Goal: Information Seeking & Learning: Learn about a topic

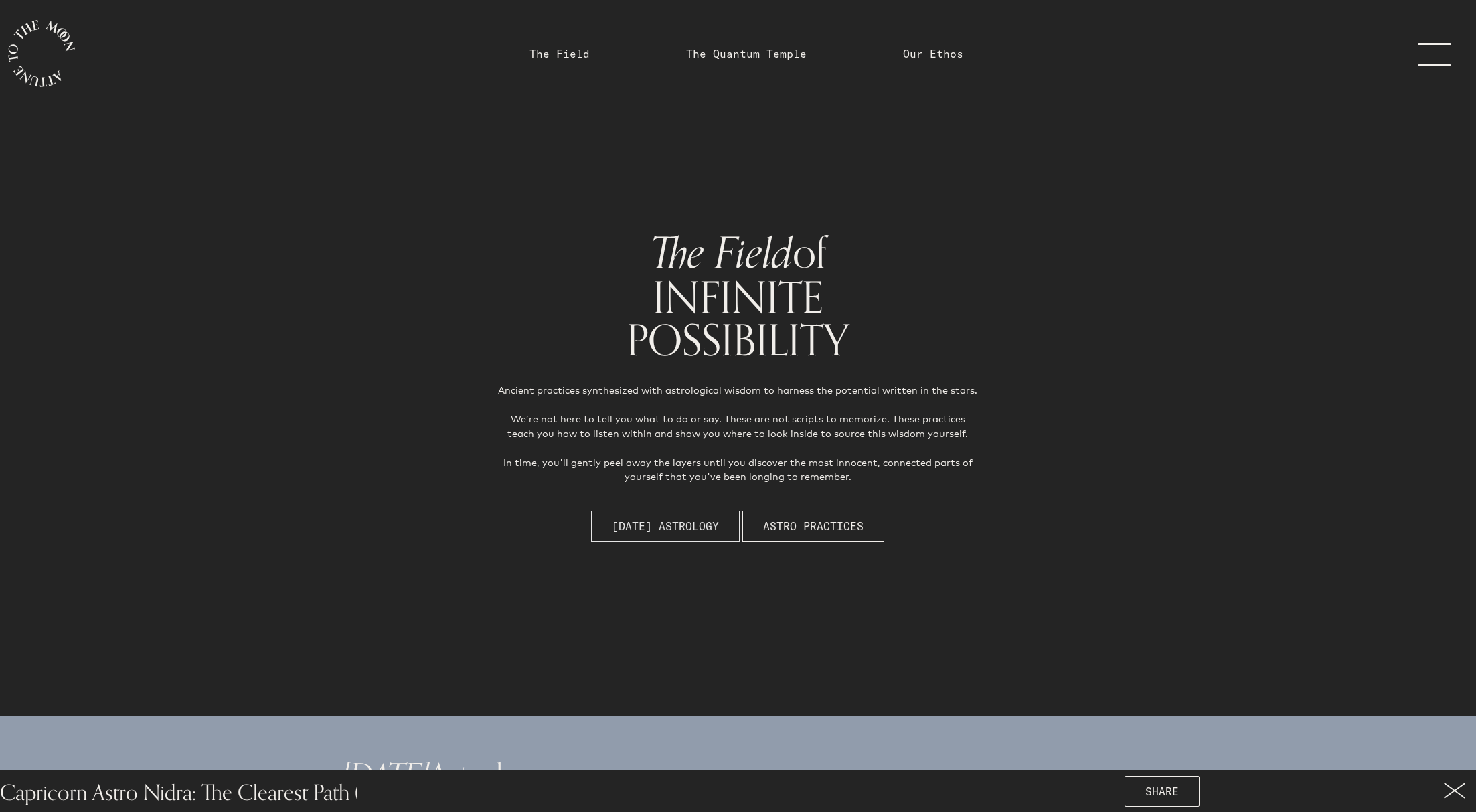
click at [678, 528] on span "[DATE] Astrology" at bounding box center [665, 526] width 107 height 16
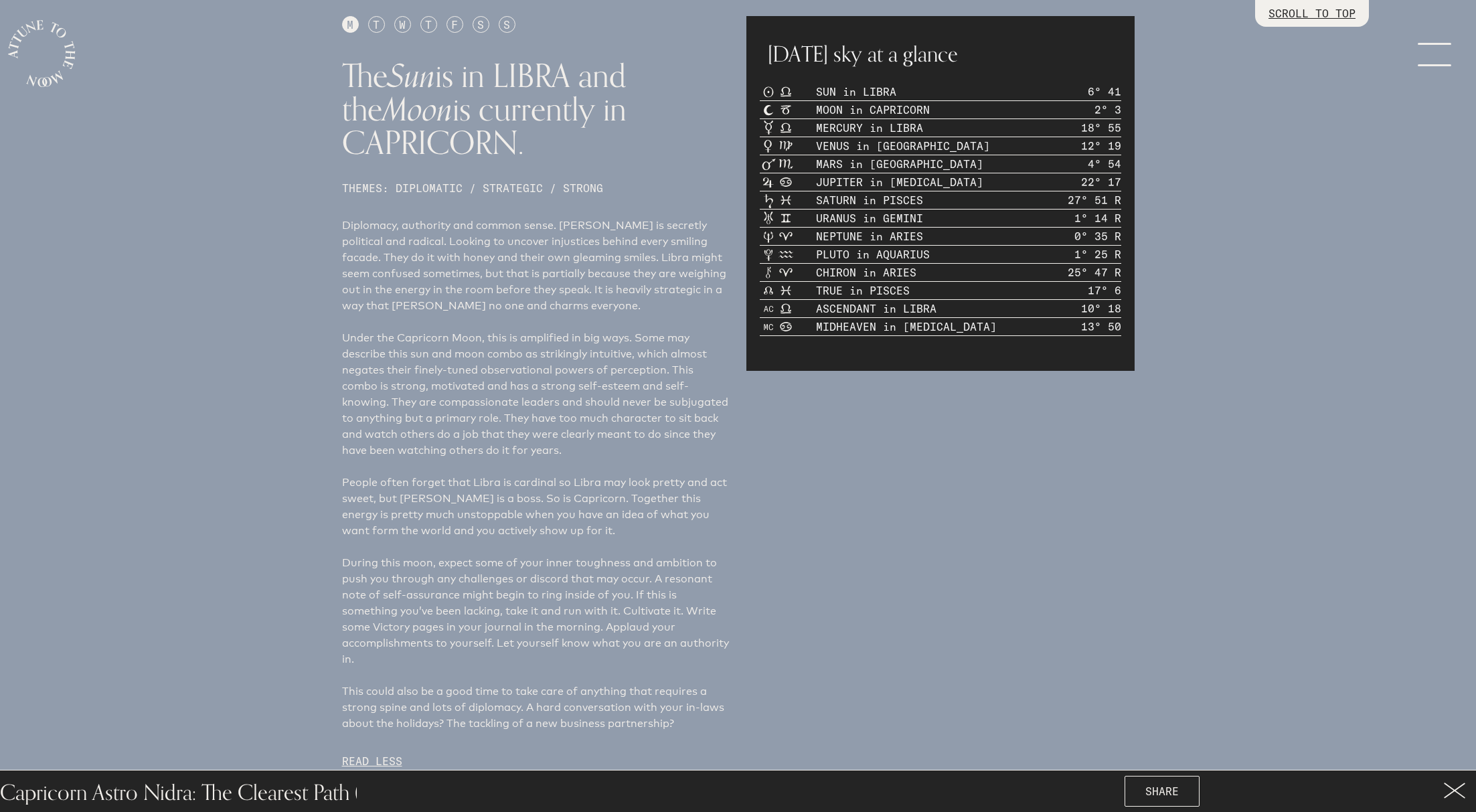
scroll to position [835, 0]
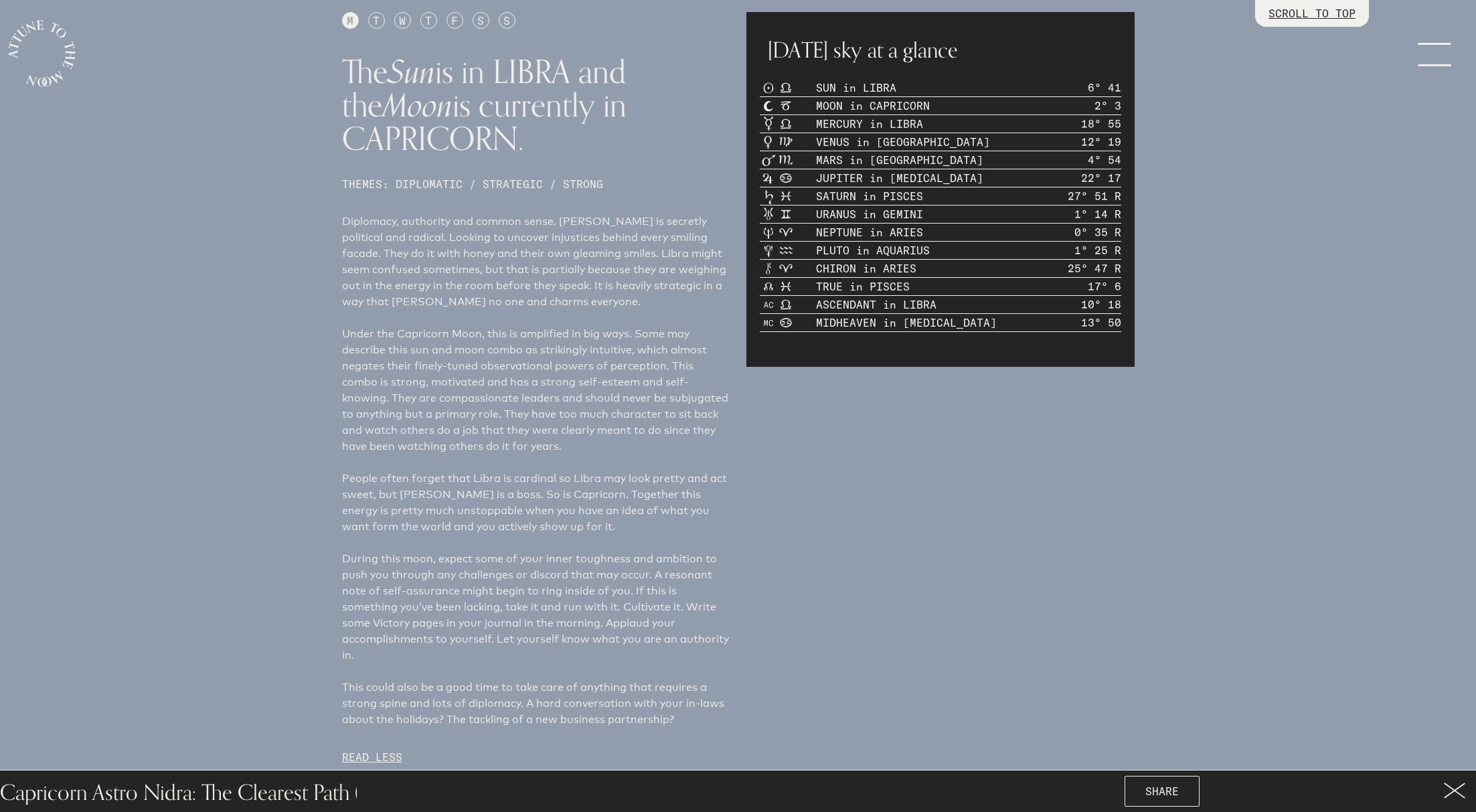
click at [375, 20] on div "T" at bounding box center [377, 20] width 17 height 17
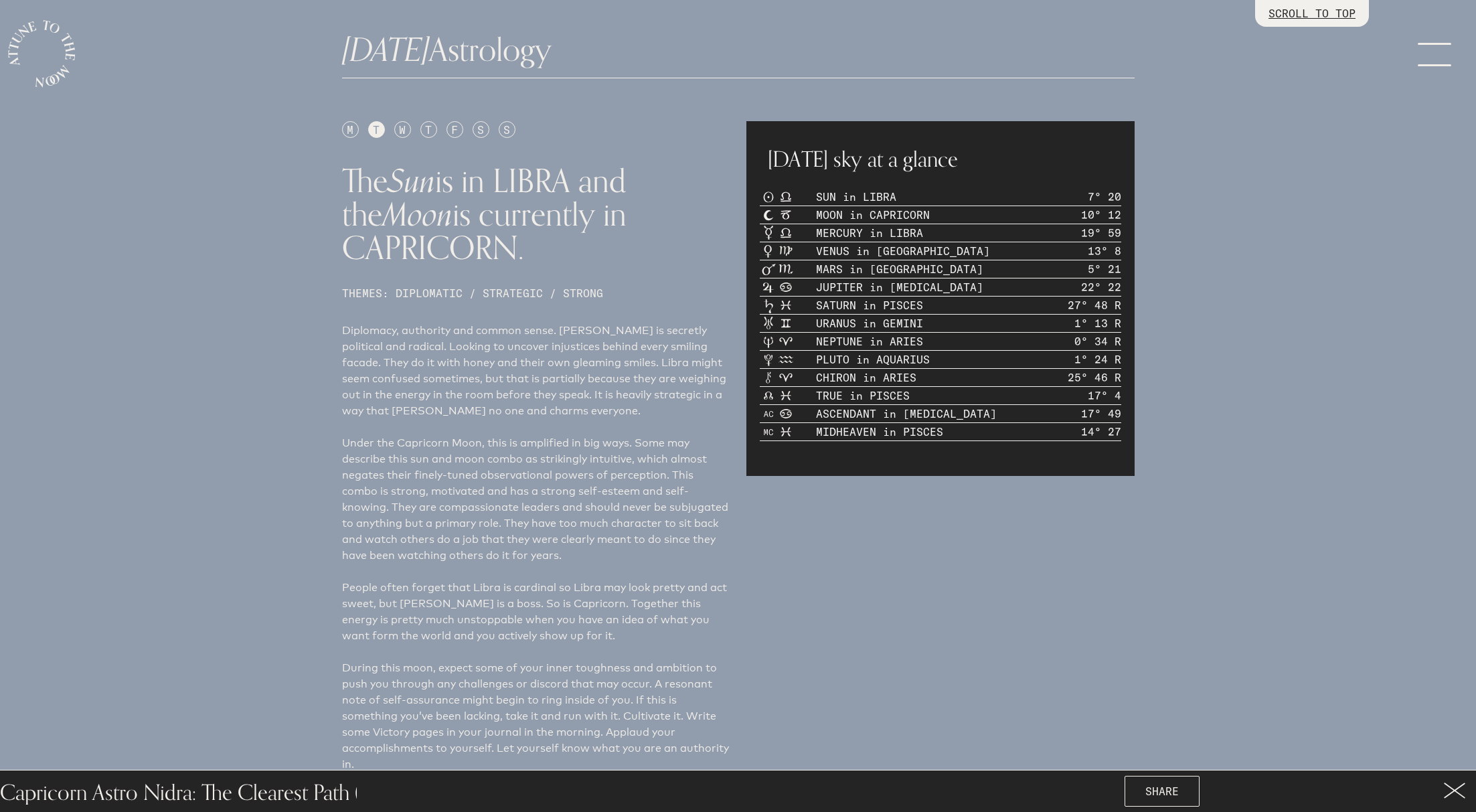
scroll to position [723, 0]
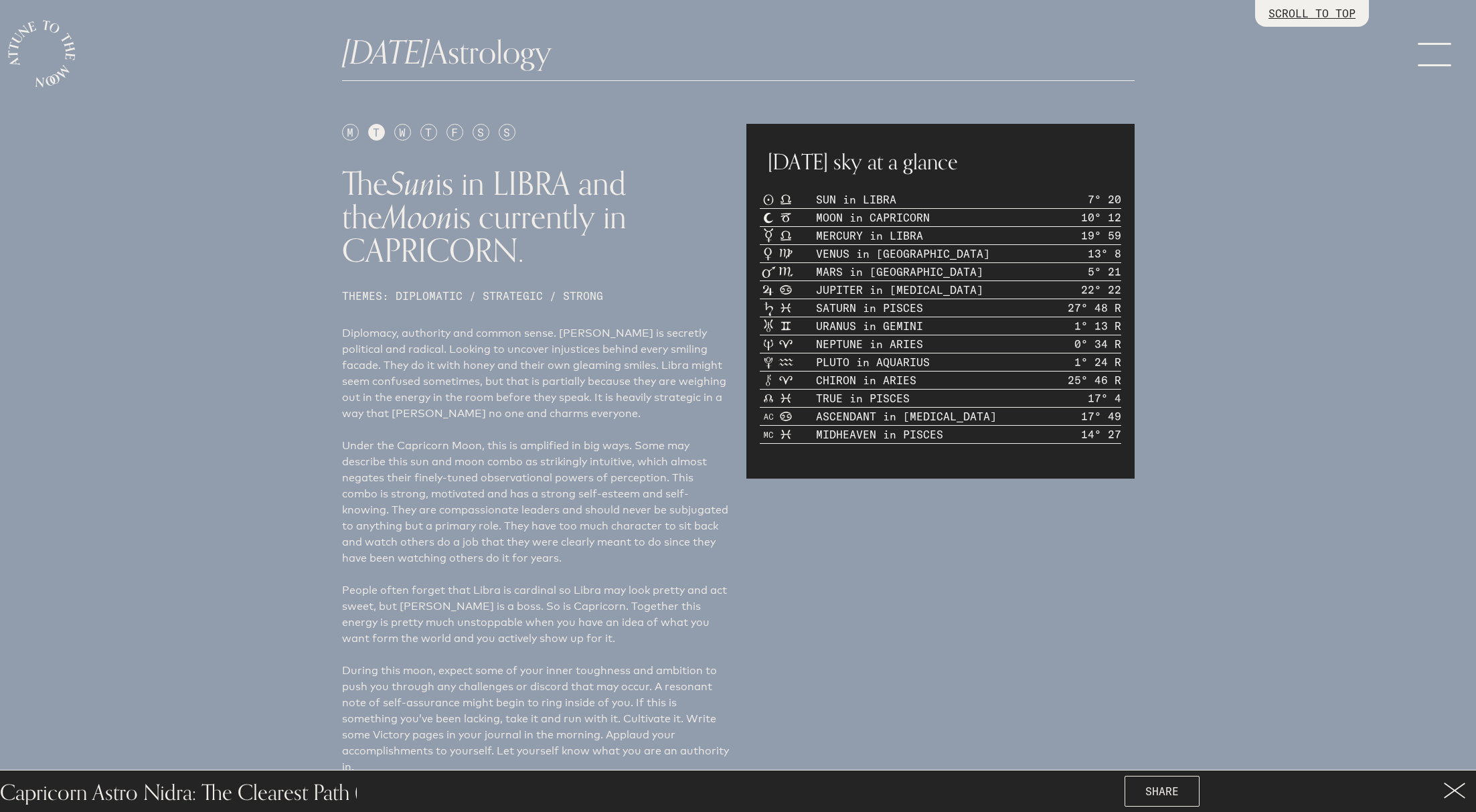
click at [404, 131] on div "W" at bounding box center [403, 132] width 17 height 17
click at [375, 132] on div "T" at bounding box center [377, 132] width 17 height 17
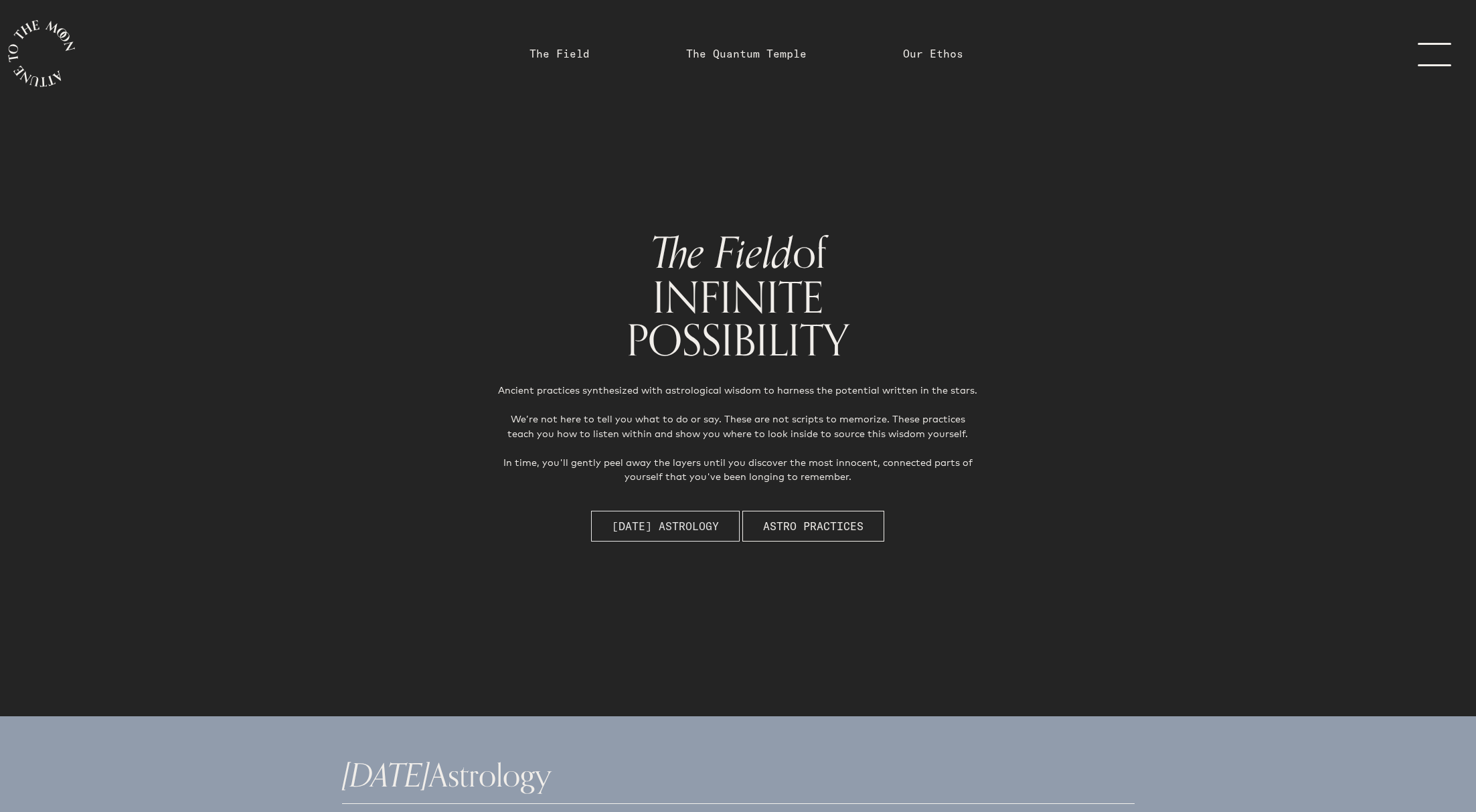
click at [658, 520] on span "[DATE] Astrology" at bounding box center [665, 526] width 107 height 16
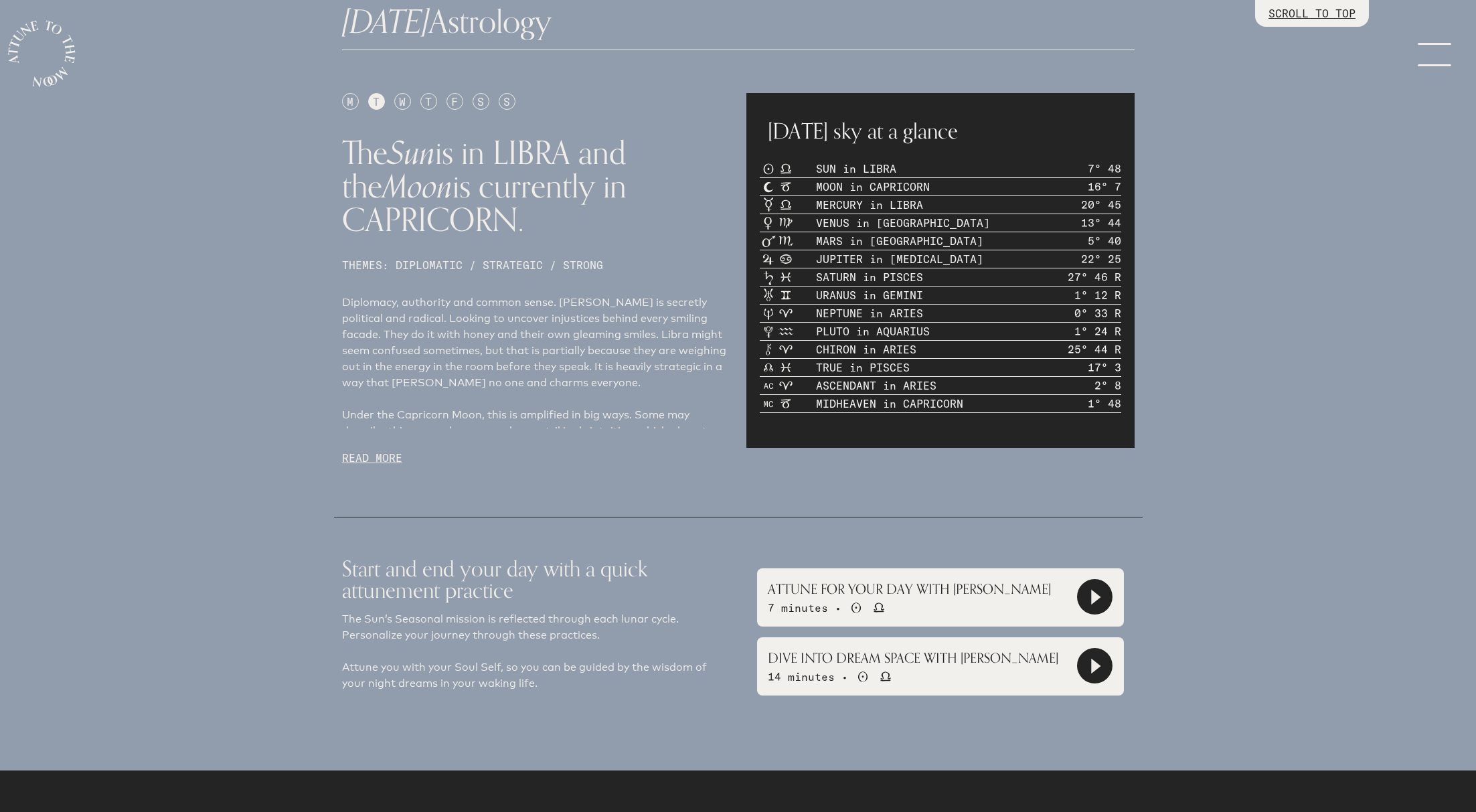
scroll to position [759, 0]
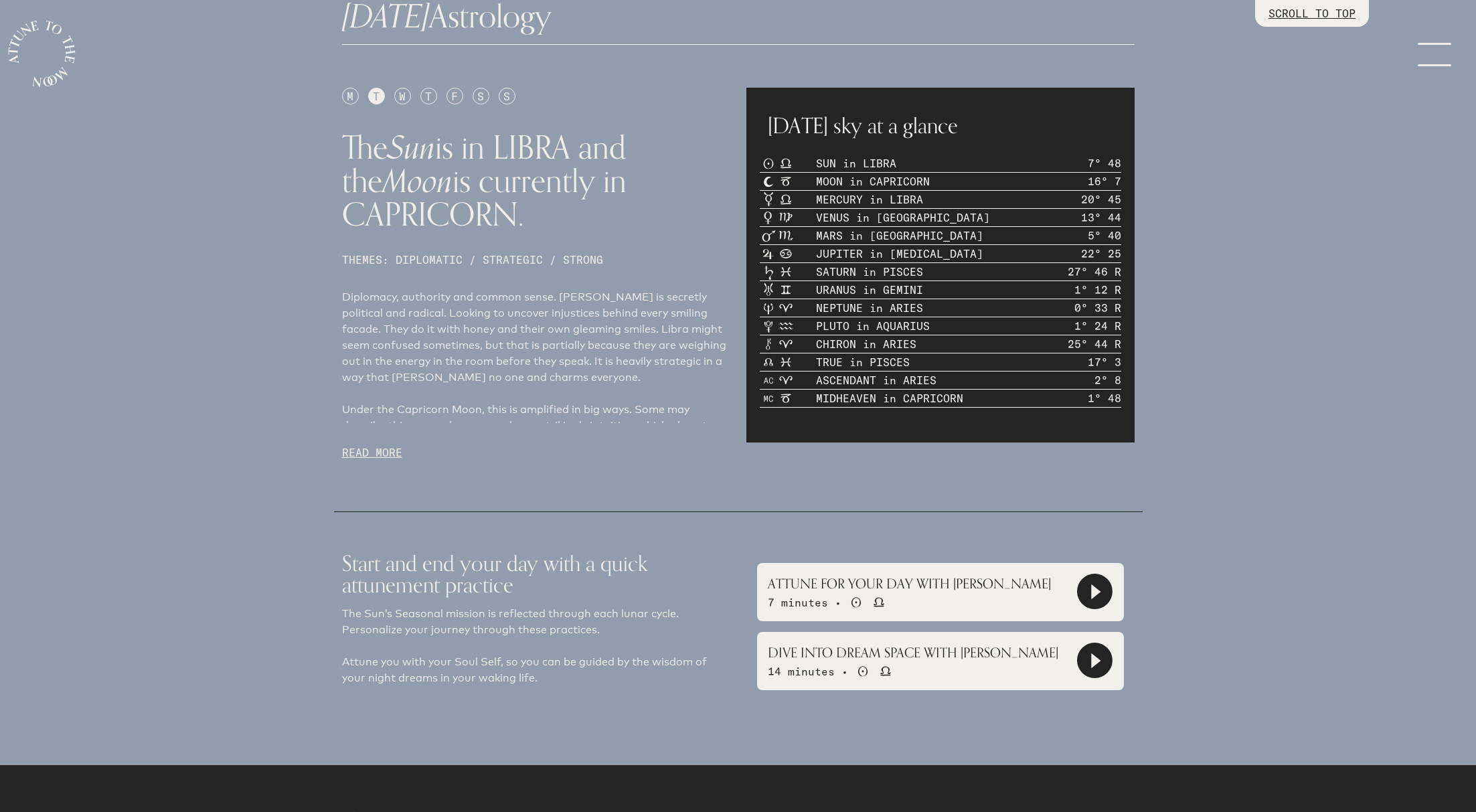
click at [371, 453] on p "READ MORE" at bounding box center [536, 452] width 388 height 16
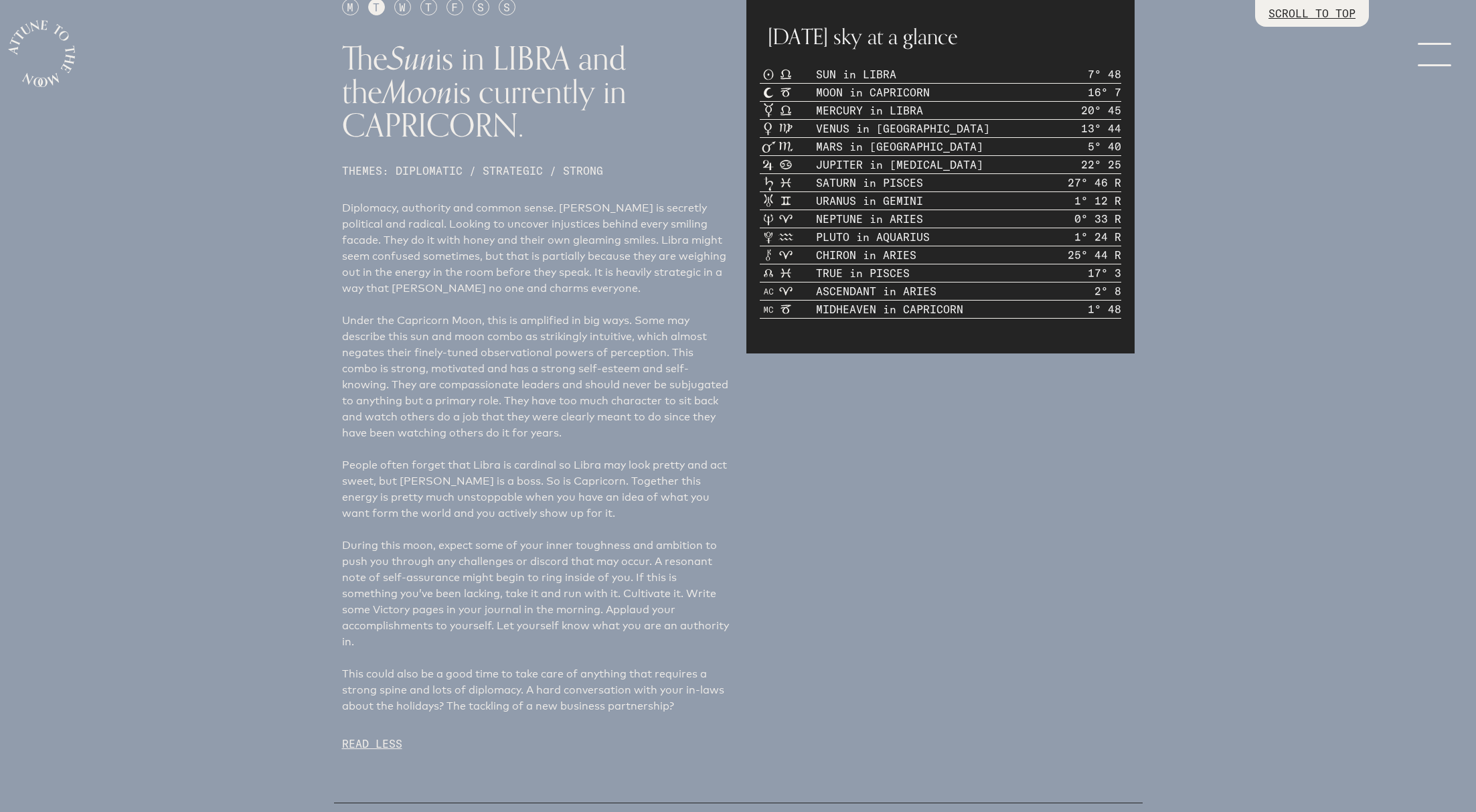
scroll to position [786, 0]
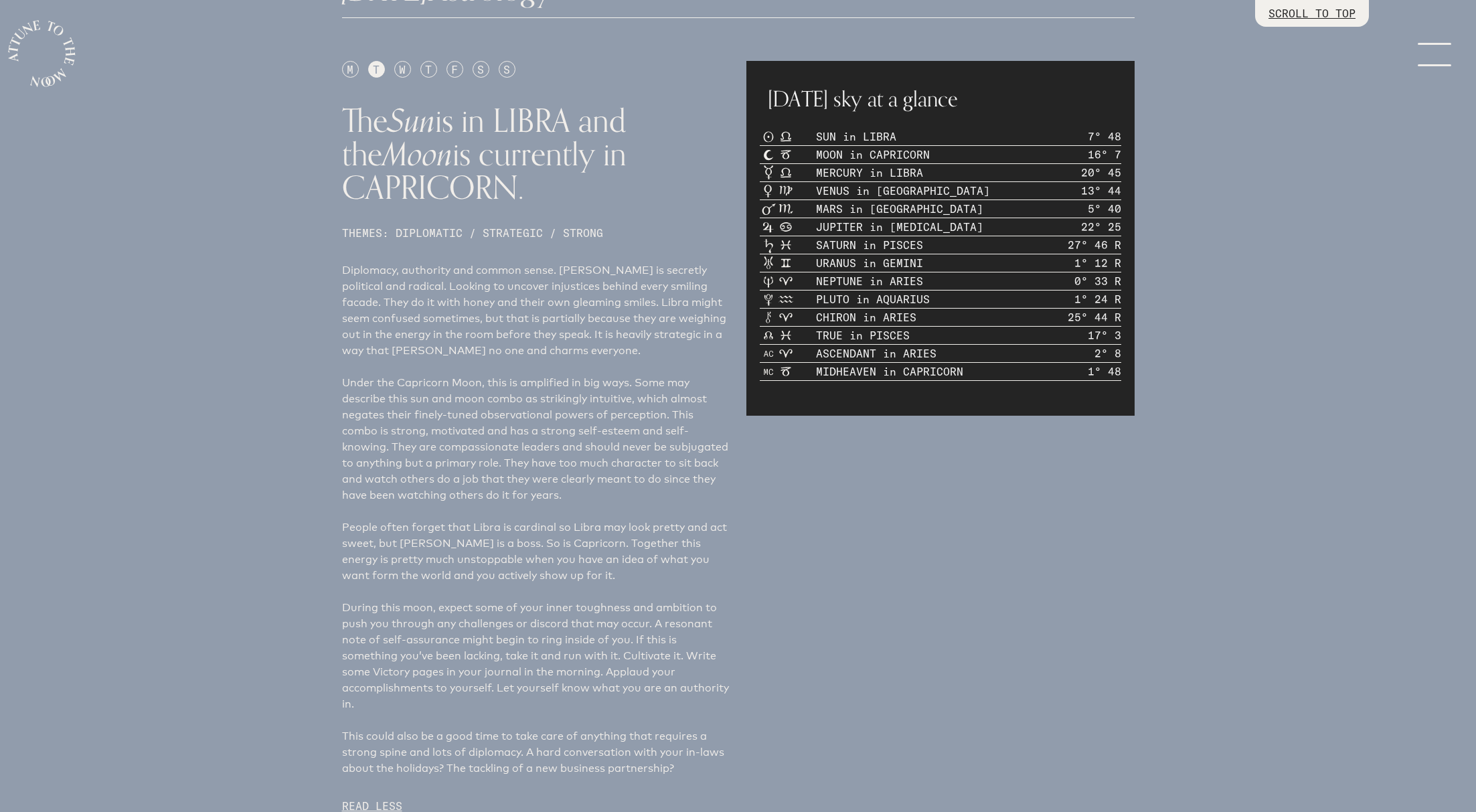
click at [427, 67] on div "T" at bounding box center [429, 69] width 17 height 17
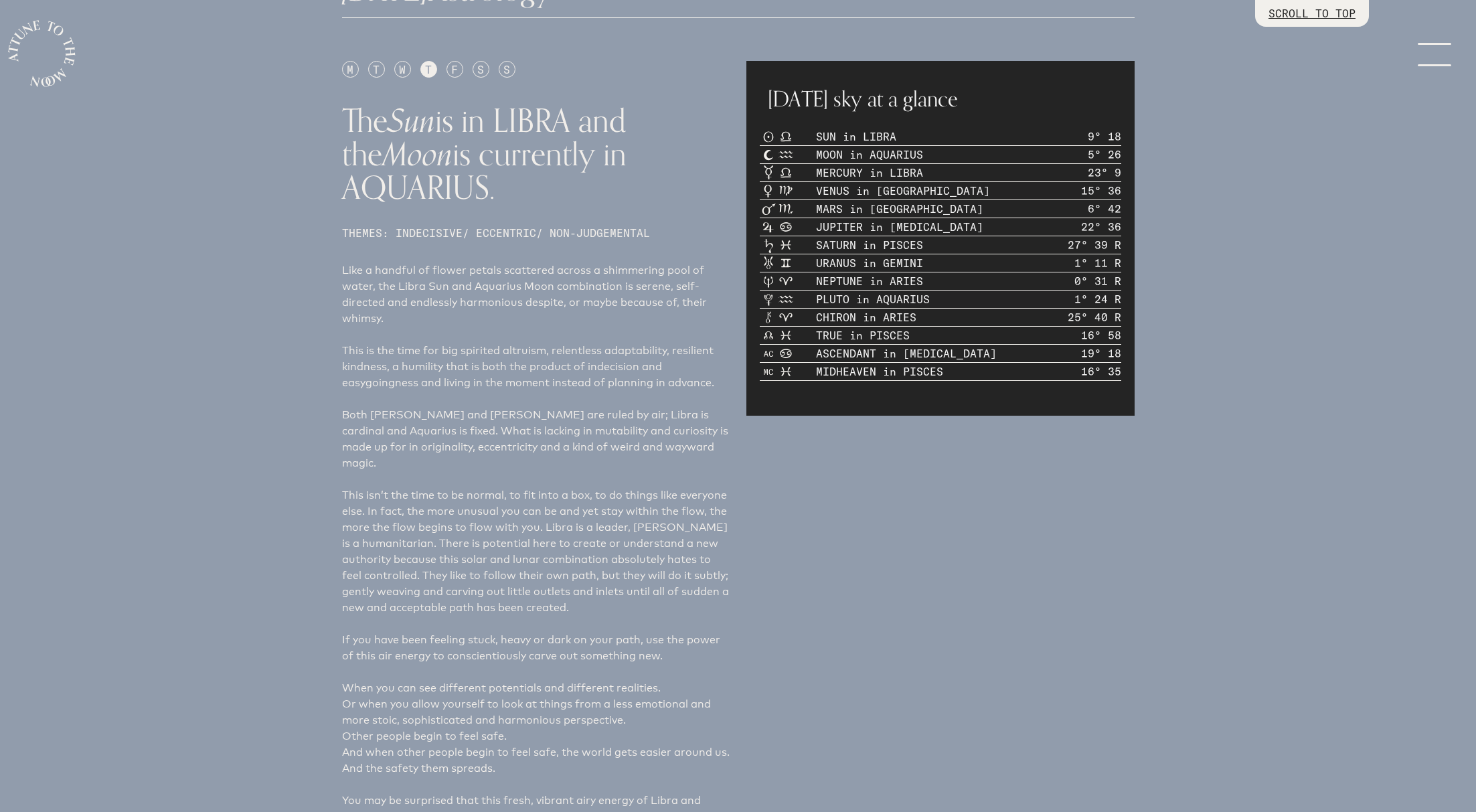
click at [400, 66] on div "W" at bounding box center [403, 69] width 17 height 17
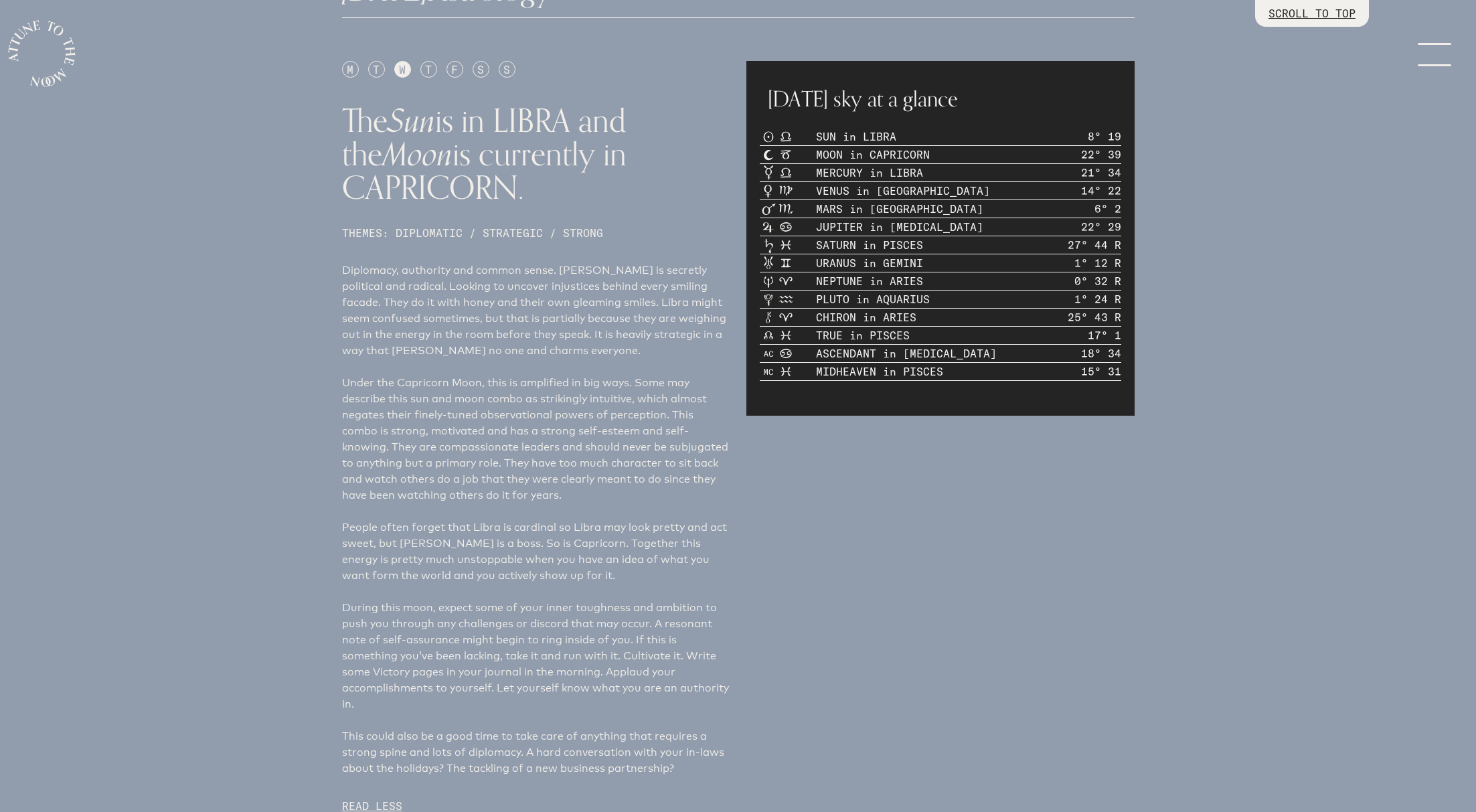
click at [377, 66] on div "T" at bounding box center [377, 69] width 17 height 17
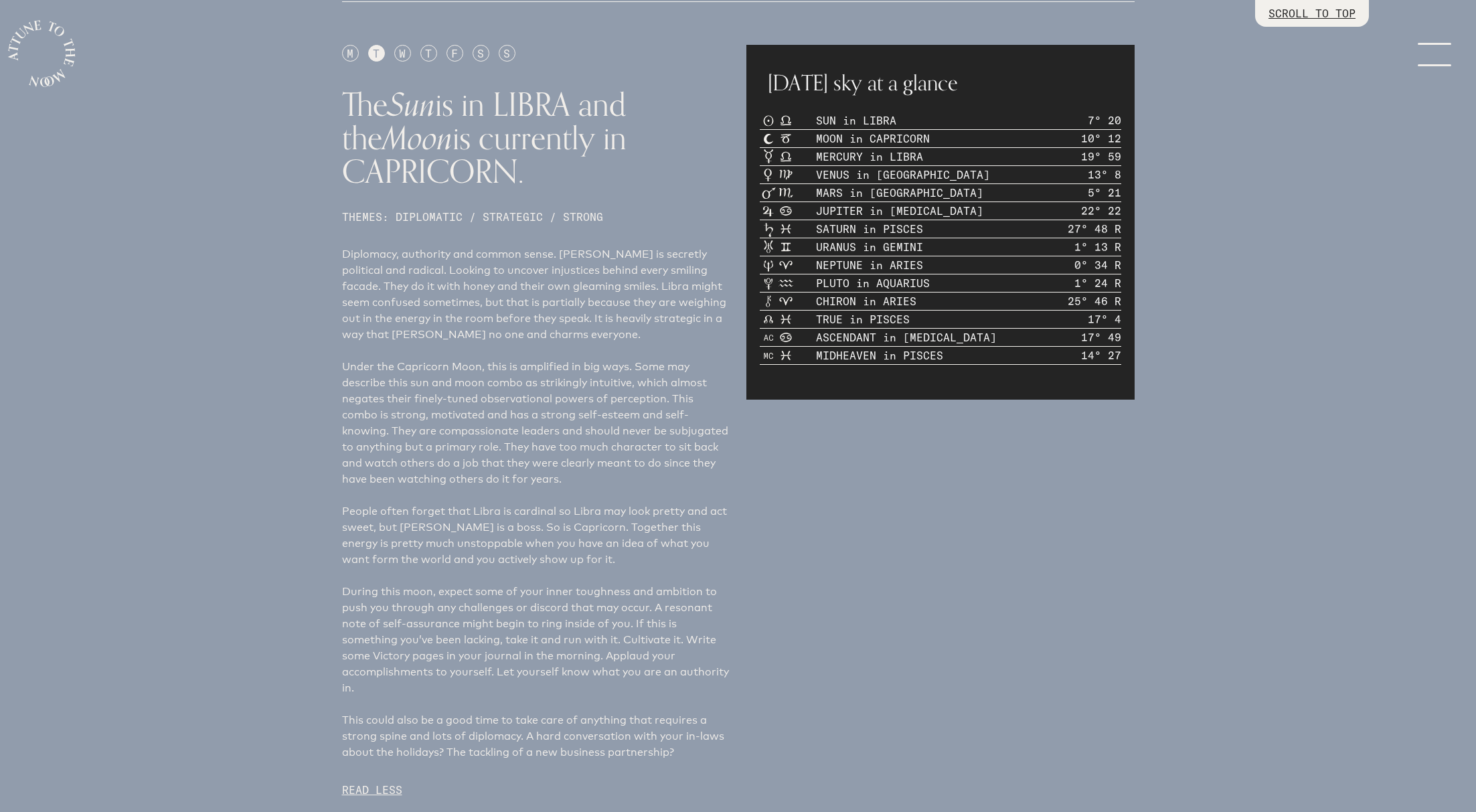
scroll to position [800, 0]
click at [352, 53] on div "M" at bounding box center [350, 55] width 17 height 17
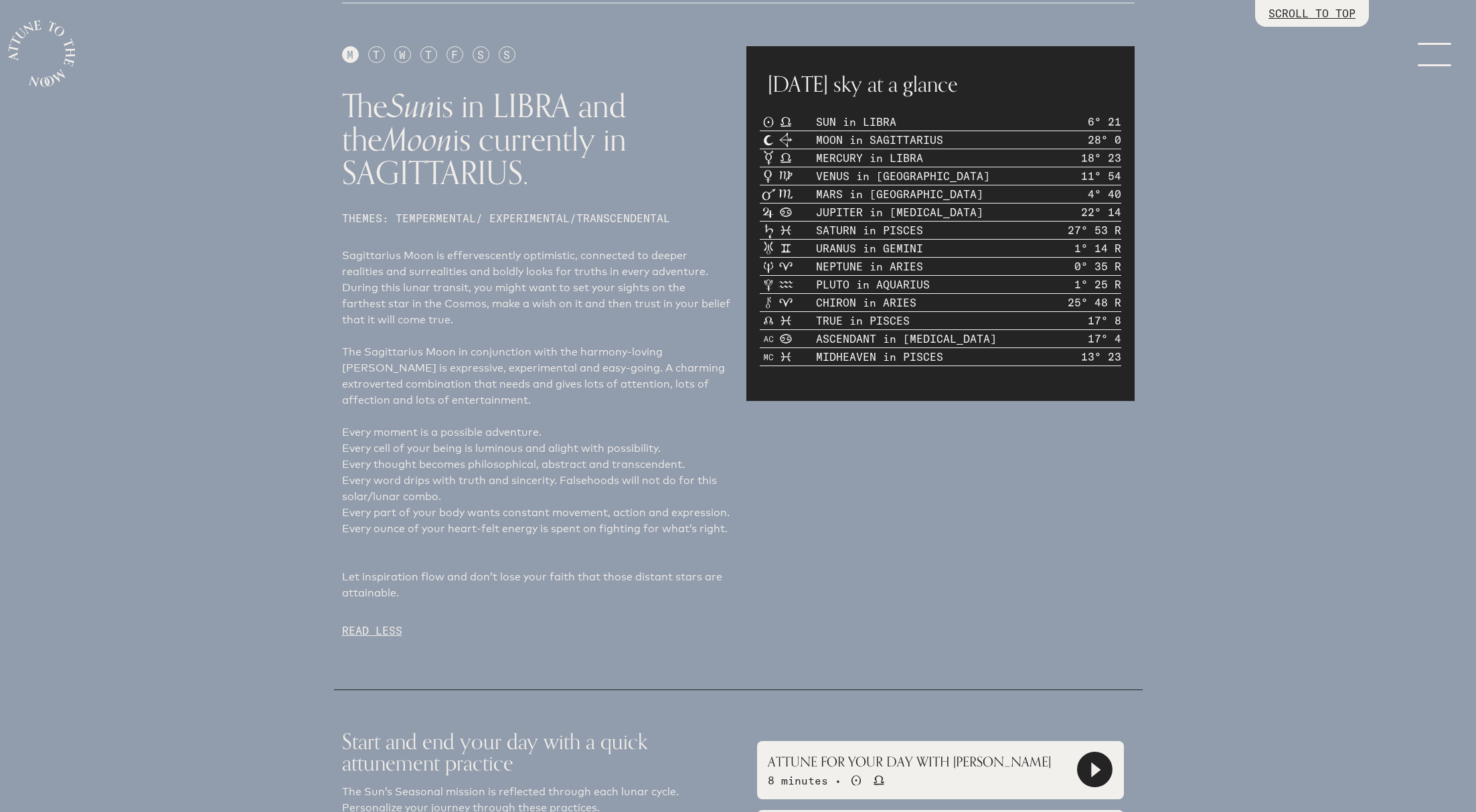
click at [373, 53] on div "T" at bounding box center [377, 55] width 17 height 17
